Goal: Obtain resource: Download file/media

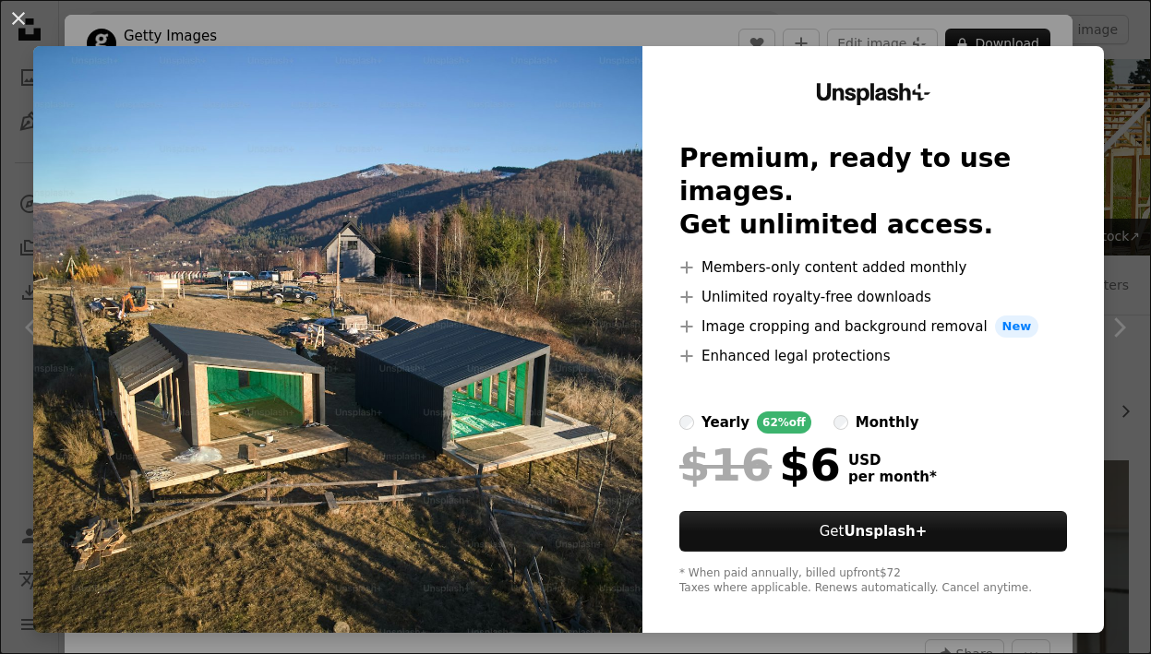
scroll to position [4001, 0]
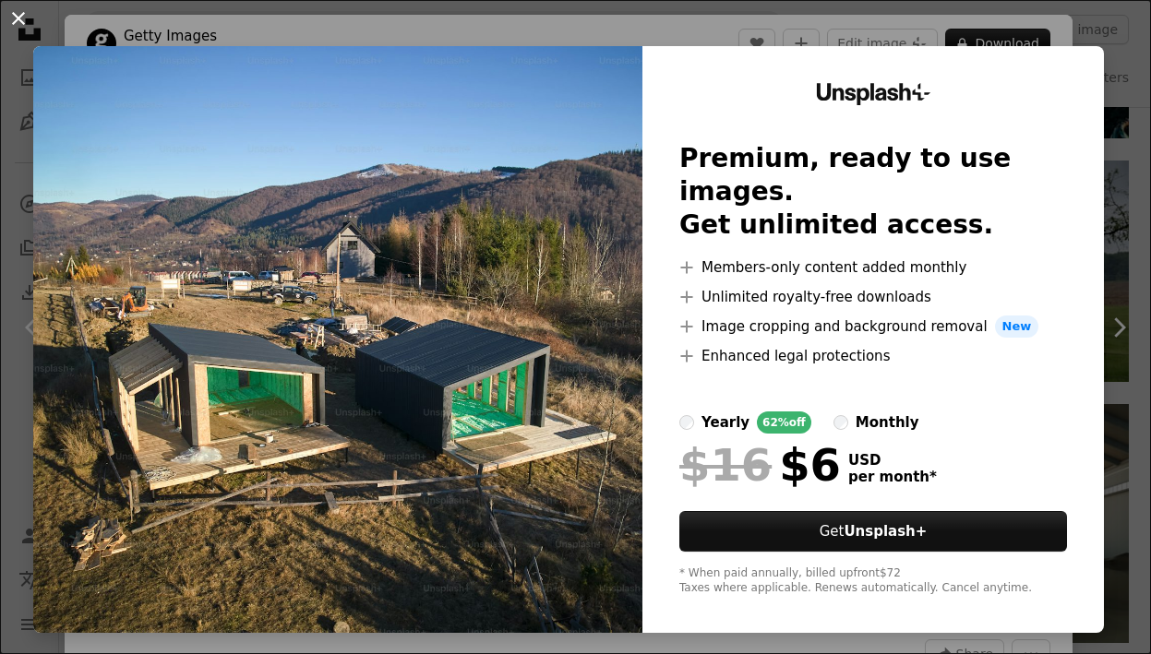
click at [14, 21] on button "An X shape" at bounding box center [18, 18] width 22 height 22
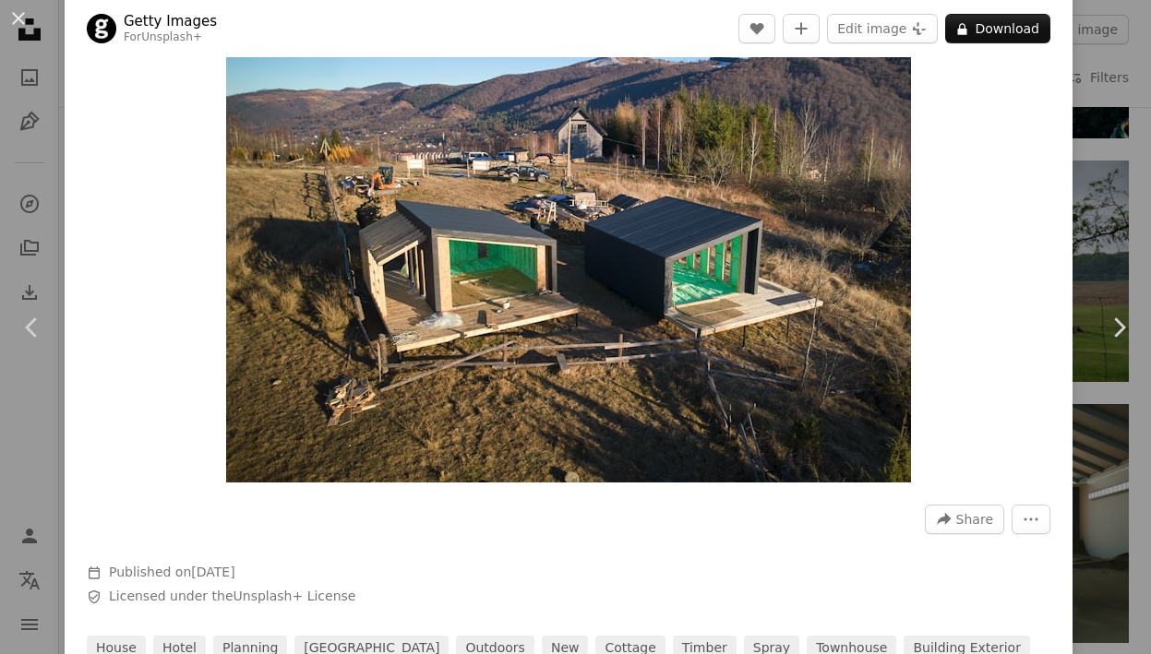
scroll to position [137, 0]
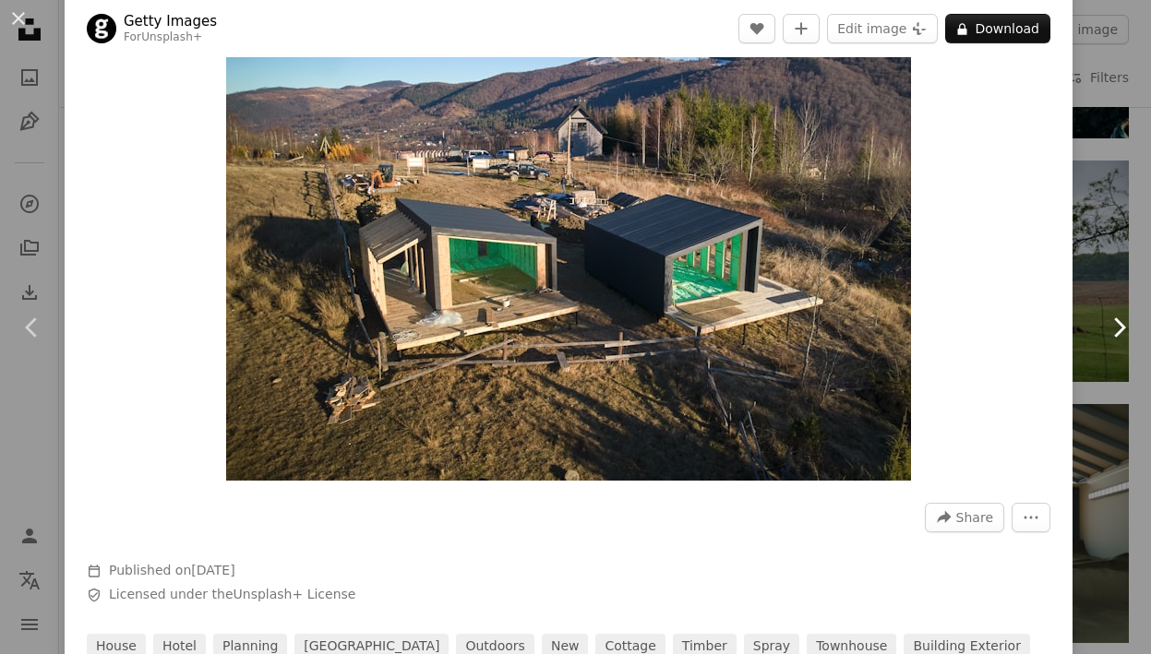
click at [1087, 304] on link "Chevron right" at bounding box center [1118, 327] width 65 height 177
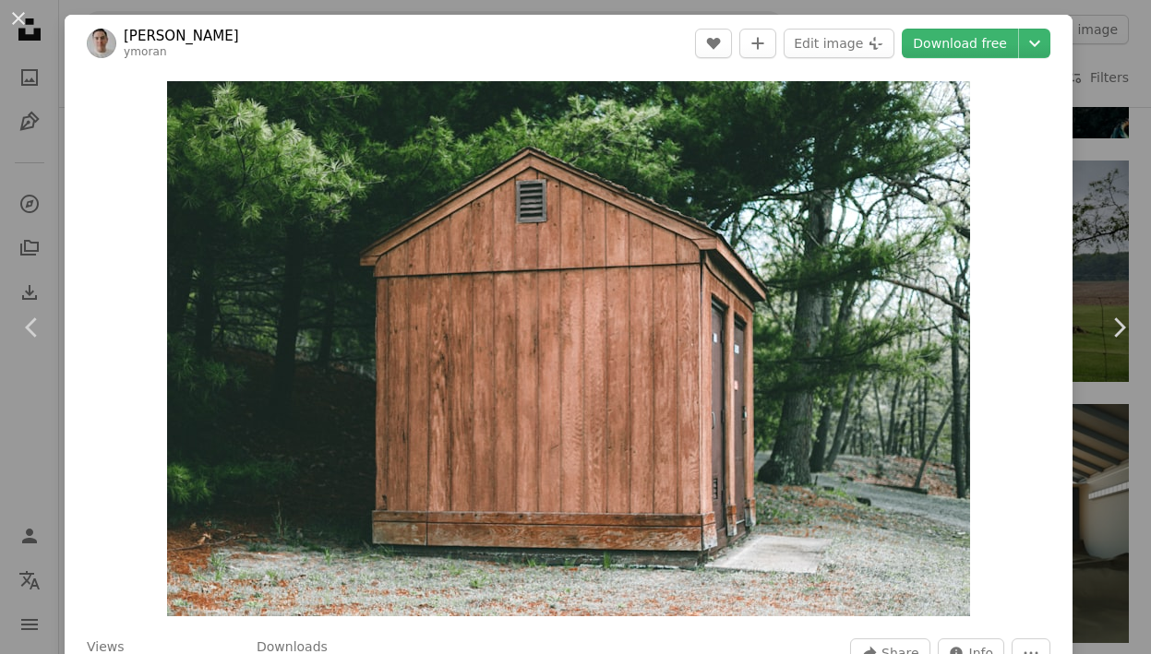
click at [1100, 70] on div "An X shape Chevron left Chevron right [PERSON_NAME] [PERSON_NAME] A heart A plu…" at bounding box center [575, 327] width 1151 height 654
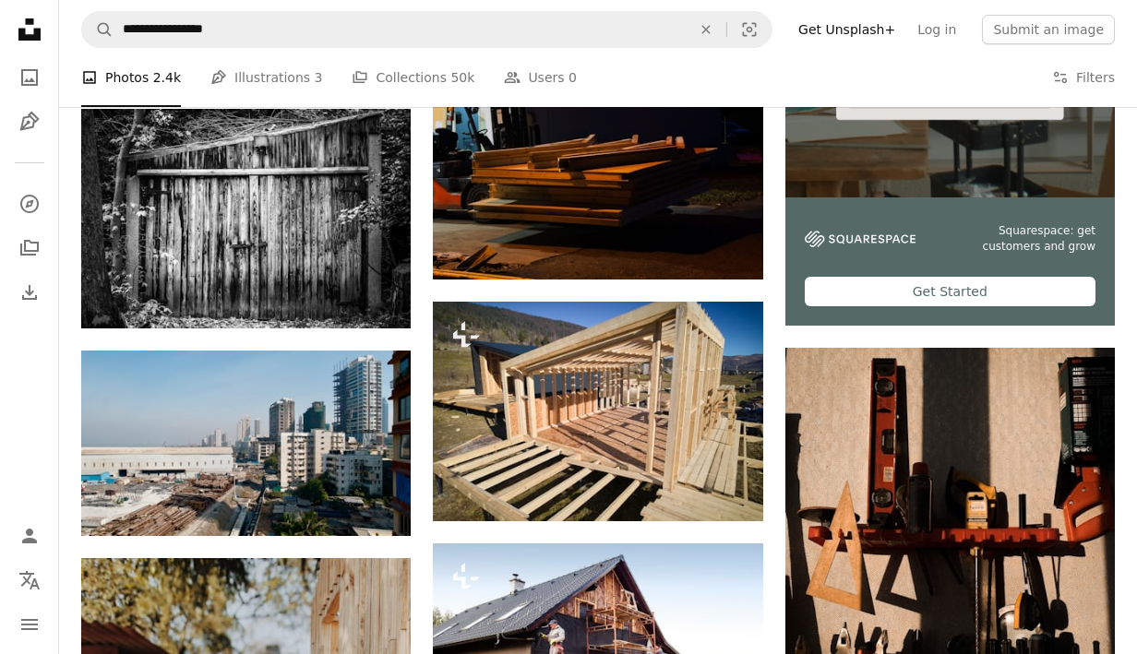
scroll to position [448, 0]
